Goal: Information Seeking & Learning: Learn about a topic

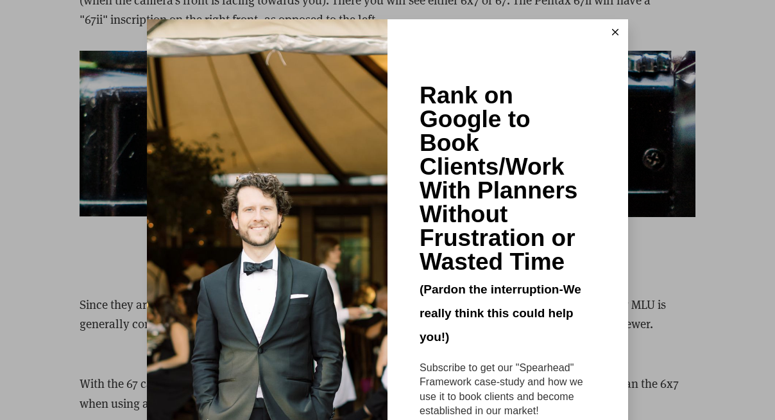
scroll to position [3361, 0]
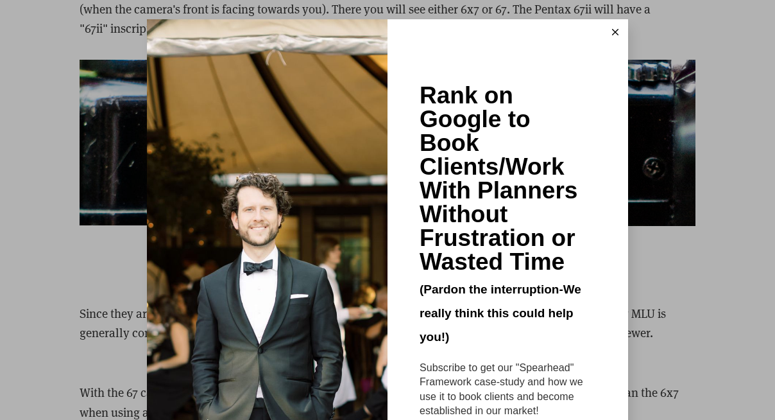
click at [78, 280] on div "Rank on Google to Book Clients/Work With Planners Without Frustration or Wasted…" at bounding box center [387, 210] width 775 height 420
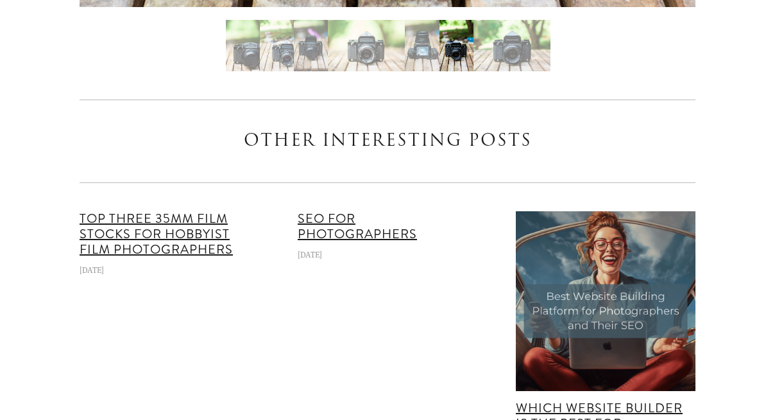
scroll to position [6972, 0]
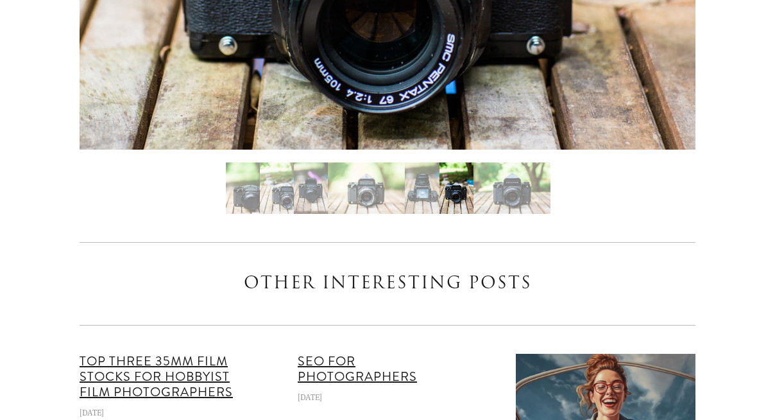
click at [266, 171] on img "Slide 2" at bounding box center [277, 187] width 34 height 51
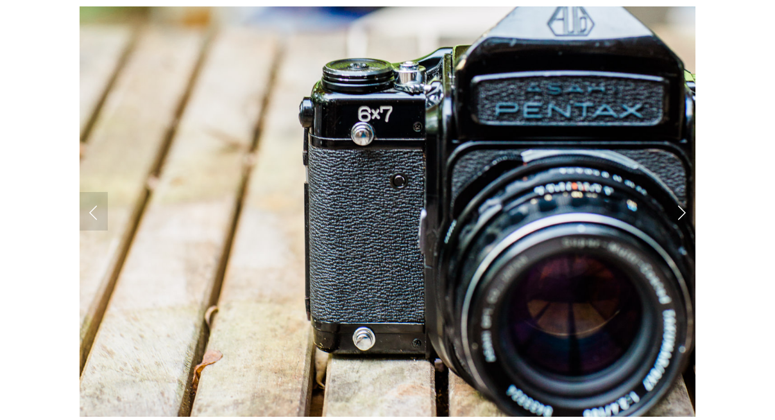
scroll to position [6707, 0]
